Goal: Find specific page/section: Find specific page/section

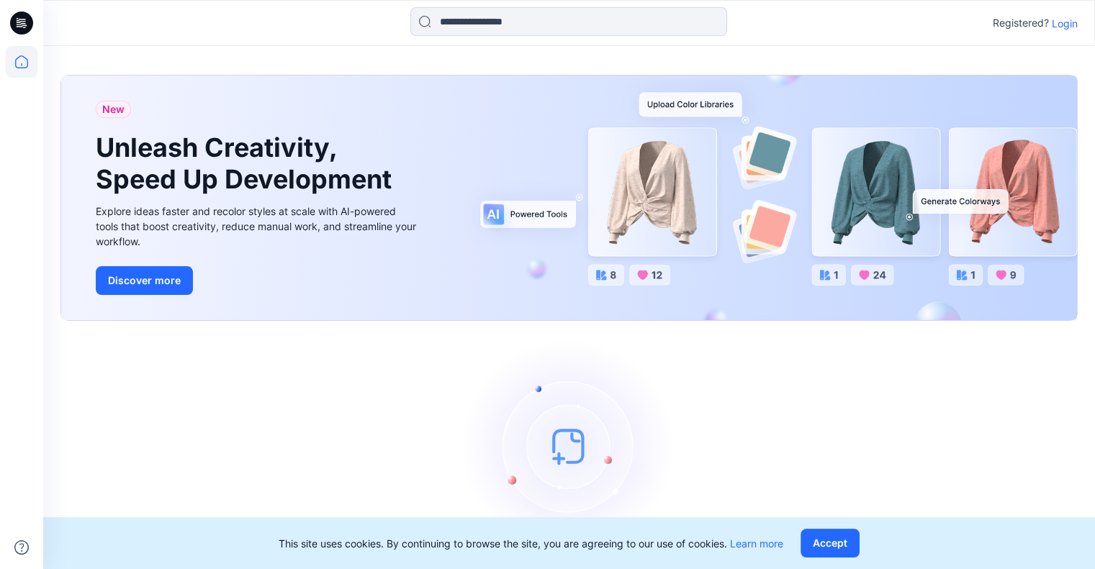
click at [1066, 22] on p "Login" at bounding box center [1065, 23] width 26 height 15
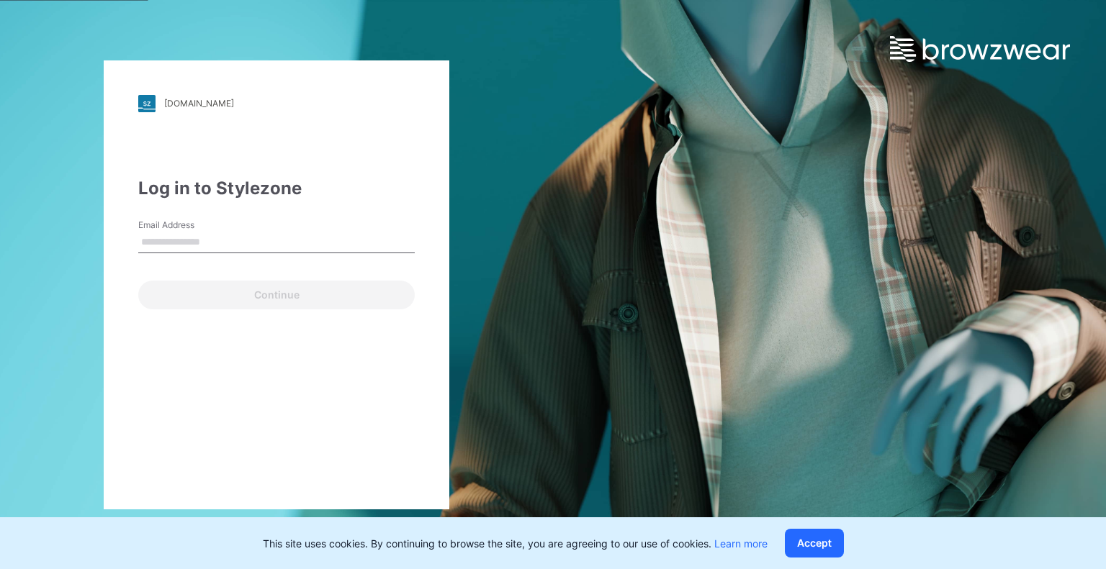
type input "**********"
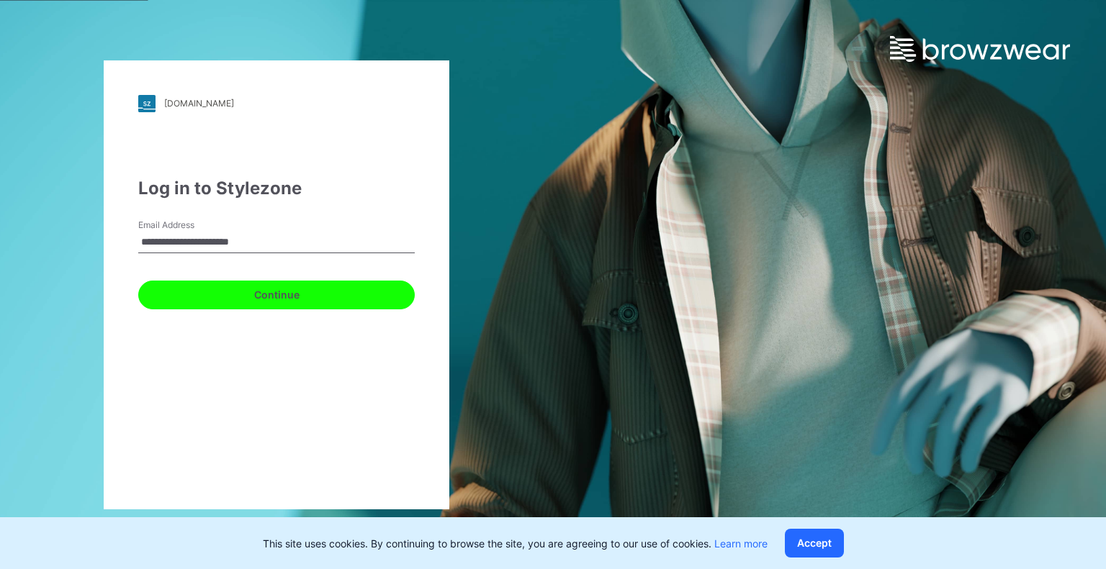
click at [220, 289] on button "Continue" at bounding box center [276, 295] width 276 height 29
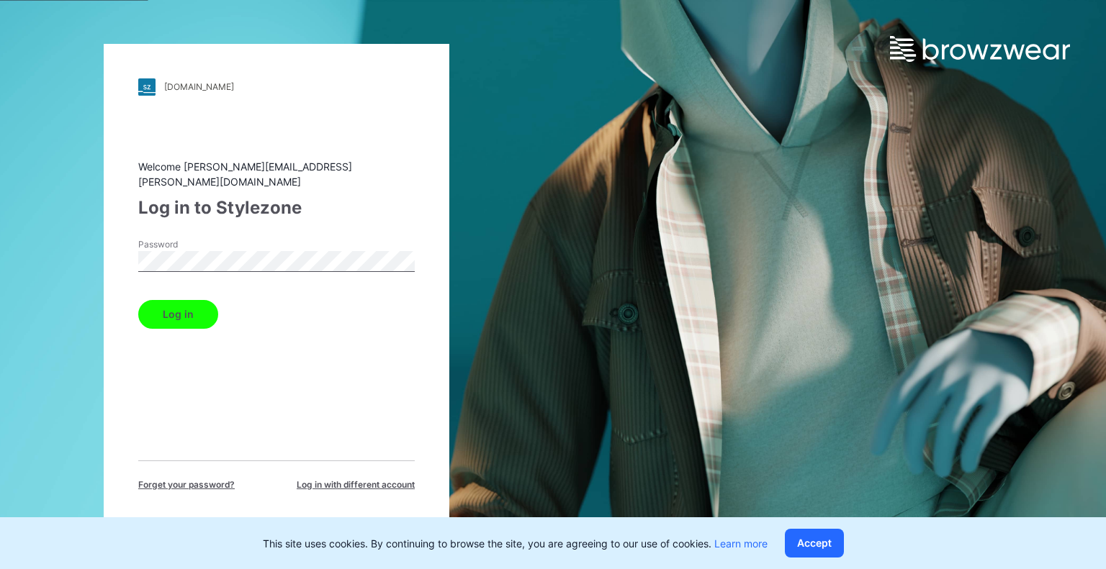
drag, startPoint x: 177, startPoint y: 307, endPoint x: 167, endPoint y: 317, distance: 14.3
click at [176, 307] on button "Log in" at bounding box center [178, 314] width 80 height 29
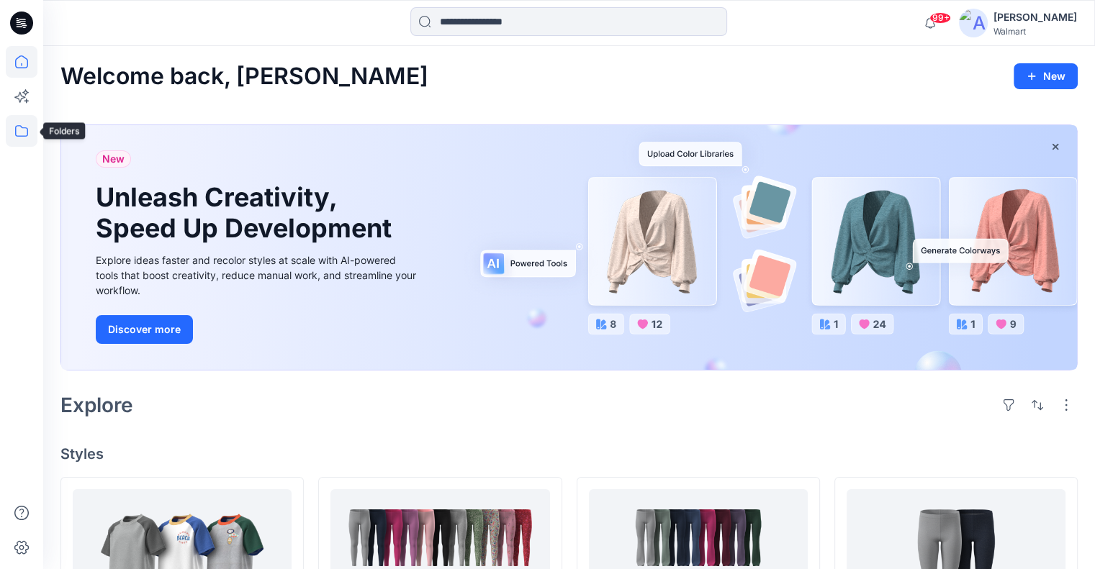
click at [28, 137] on icon at bounding box center [22, 131] width 32 height 32
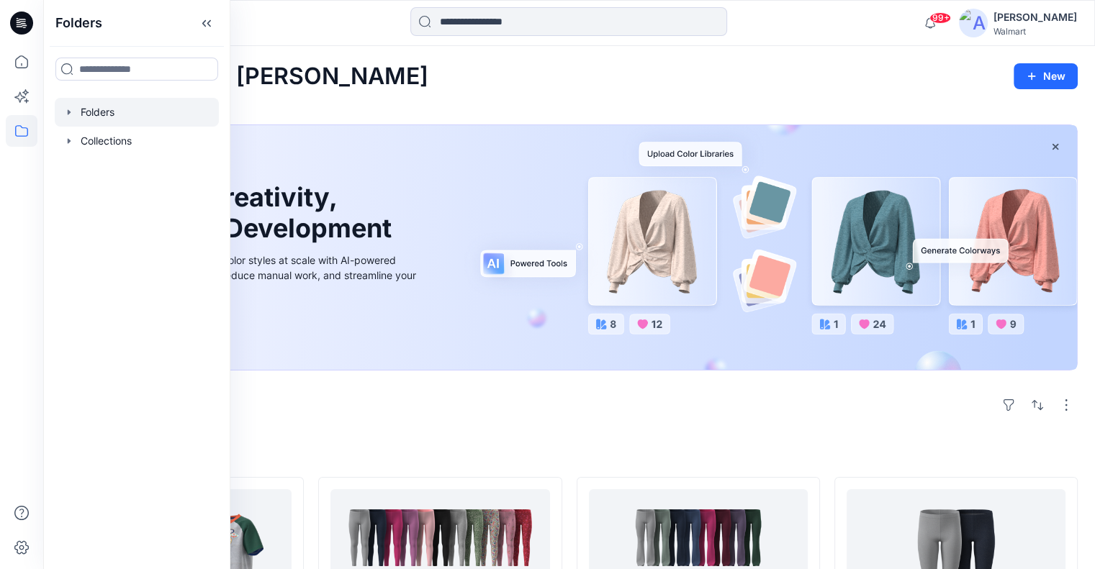
click at [69, 109] on icon "button" at bounding box center [69, 113] width 12 height 12
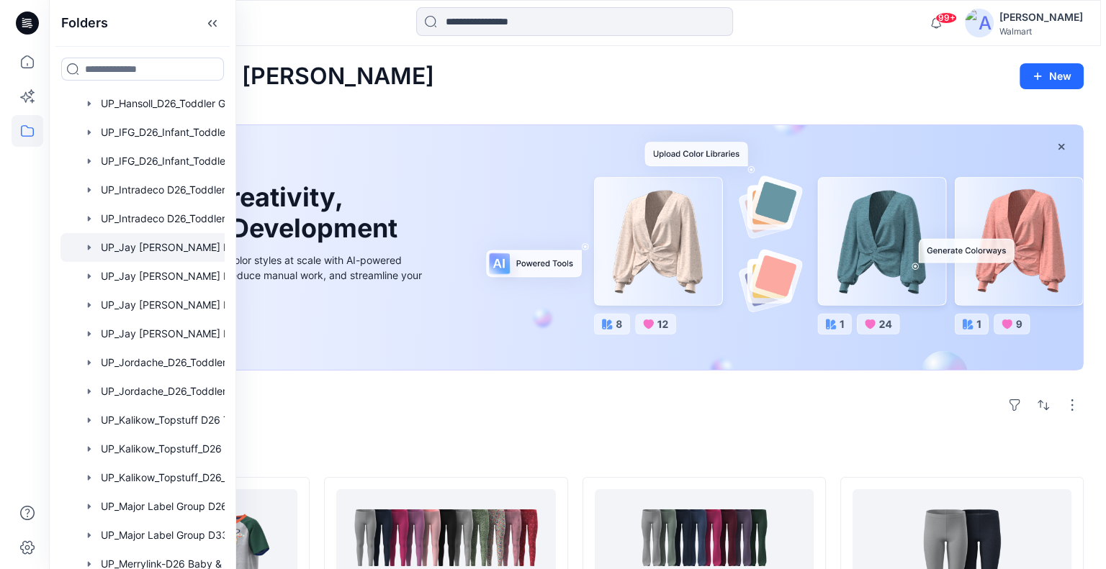
scroll to position [2413, 0]
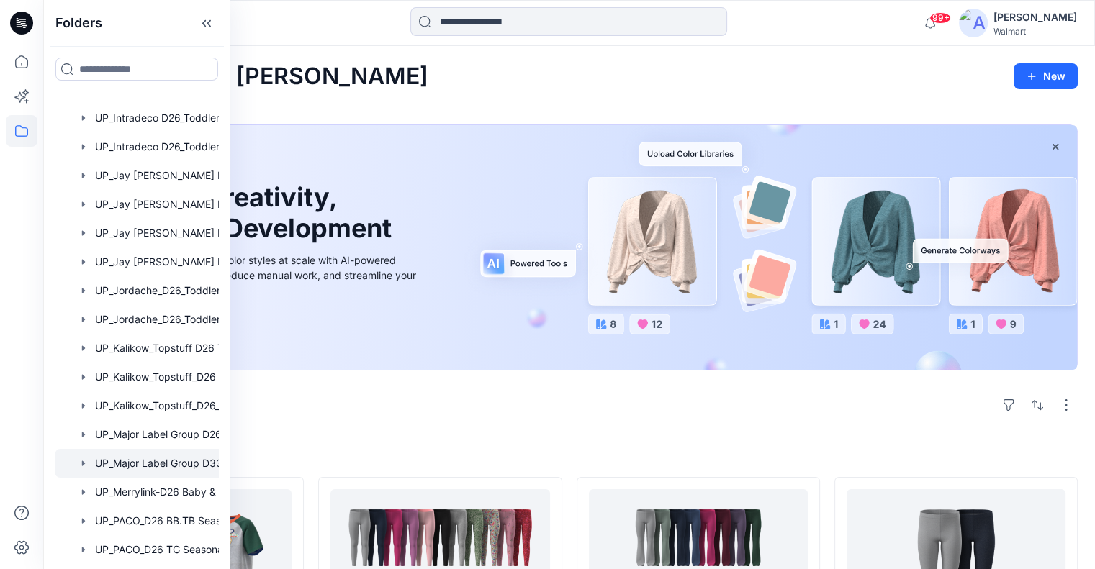
click at [115, 463] on div at bounding box center [156, 463] width 202 height 29
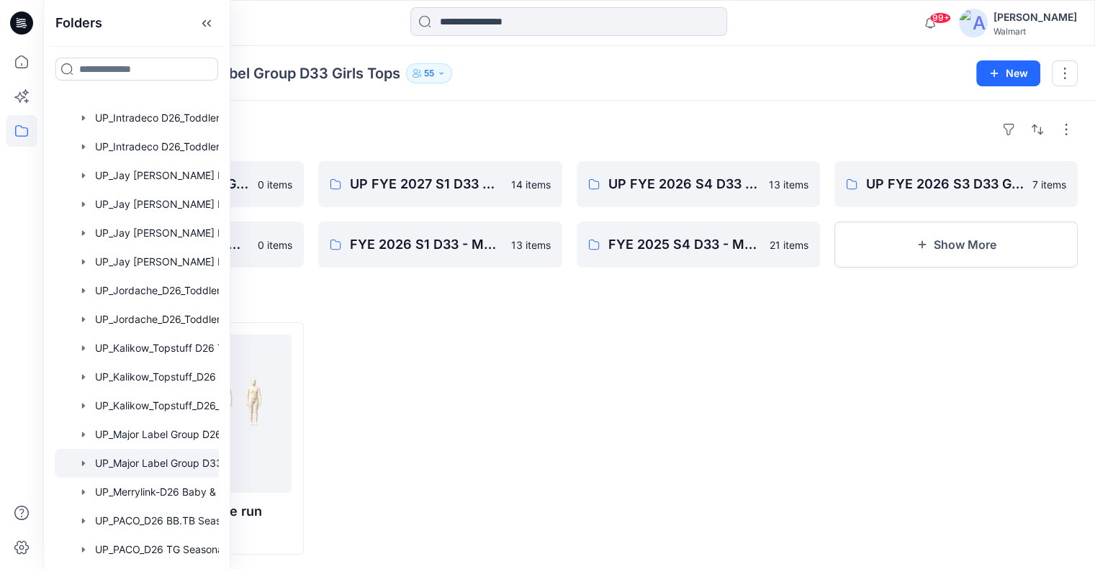
click at [430, 394] on div at bounding box center [439, 439] width 243 height 233
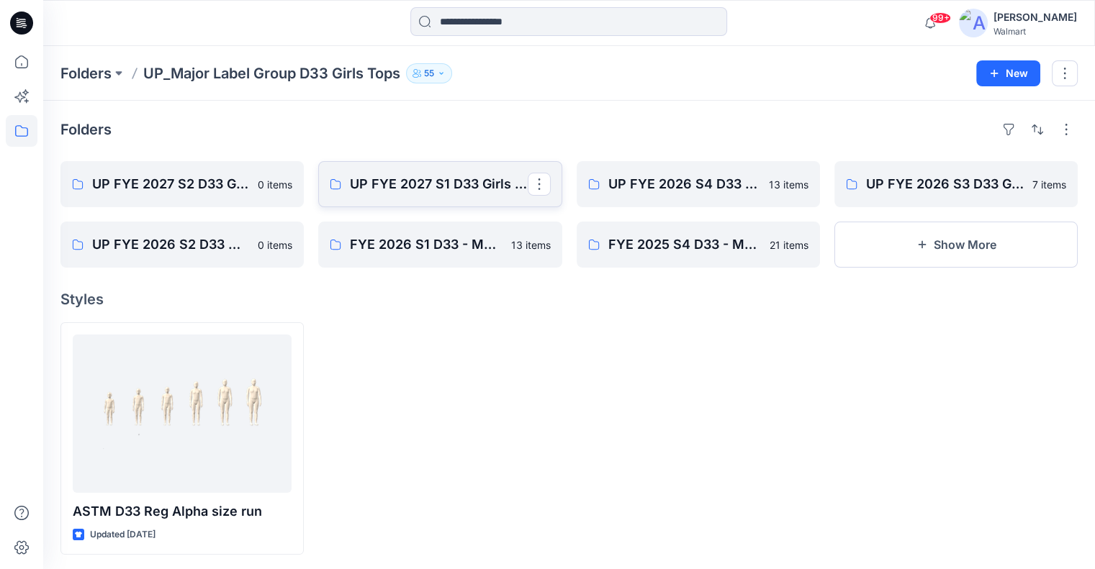
click at [404, 202] on link "UP FYE 2027 S1 D33 Girls Tops Major Label" at bounding box center [439, 184] width 243 height 46
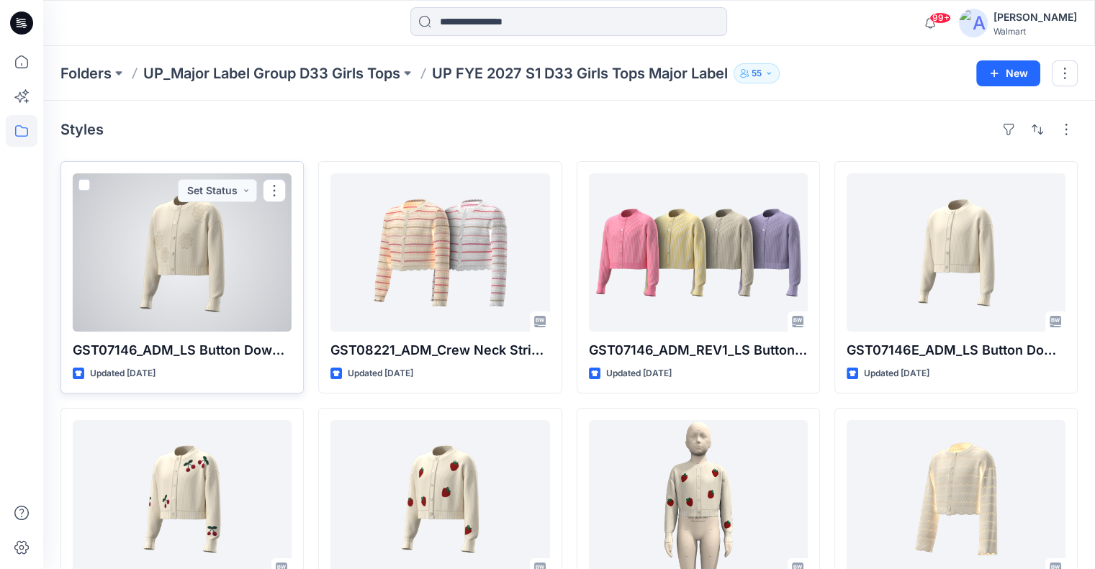
click at [271, 251] on div at bounding box center [182, 252] width 219 height 158
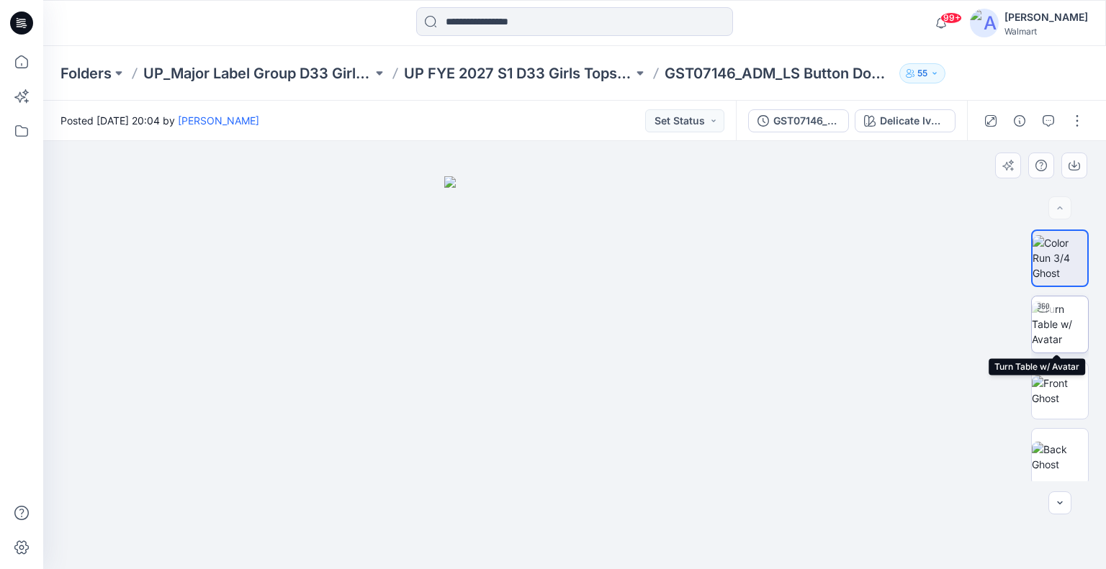
click at [1067, 325] on img at bounding box center [1060, 324] width 56 height 45
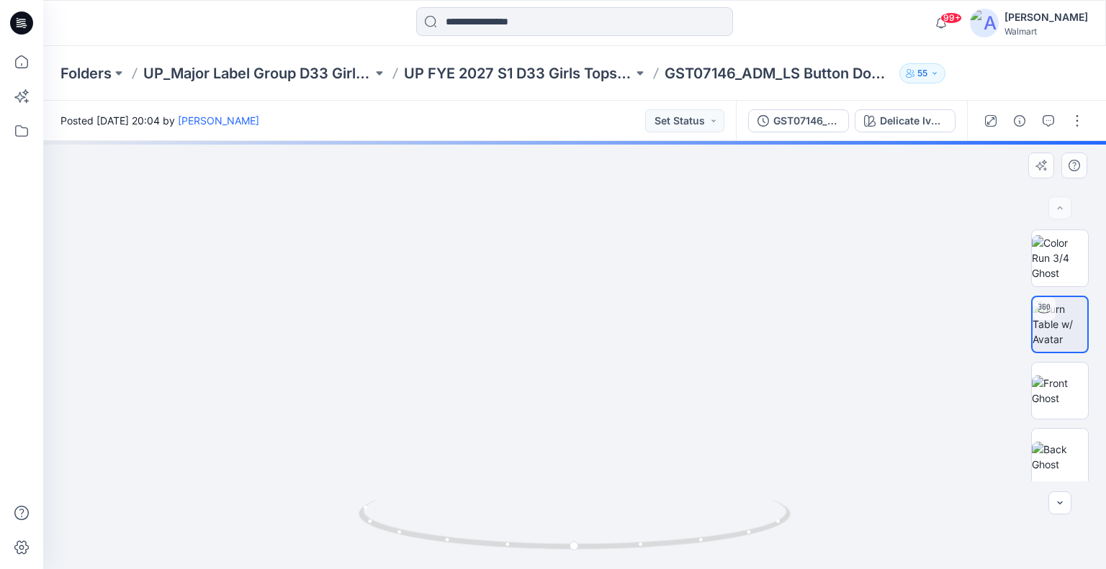
drag, startPoint x: 597, startPoint y: 413, endPoint x: 597, endPoint y: 459, distance: 45.4
click at [597, 459] on img at bounding box center [575, 121] width 1457 height 898
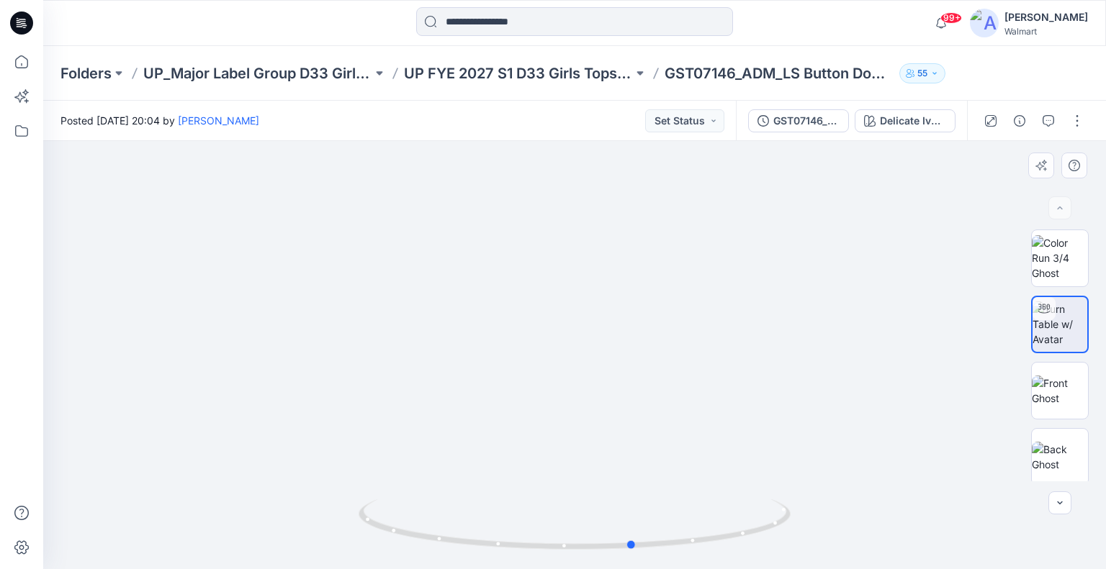
drag, startPoint x: 574, startPoint y: 544, endPoint x: 1065, endPoint y: 567, distance: 491.5
click at [1065, 567] on div at bounding box center [574, 355] width 1063 height 428
